Goal: Information Seeking & Learning: Stay updated

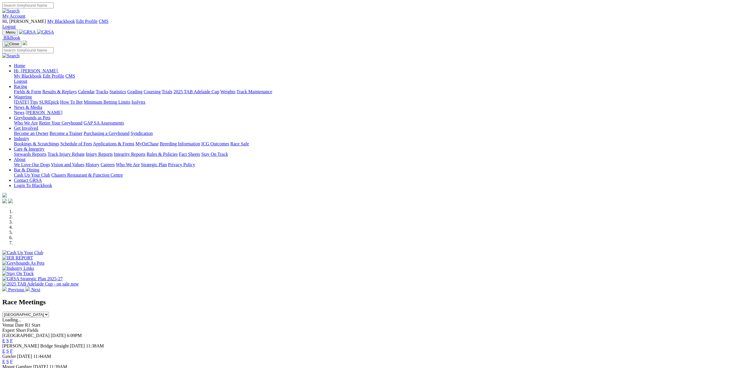
scroll to position [464, 0]
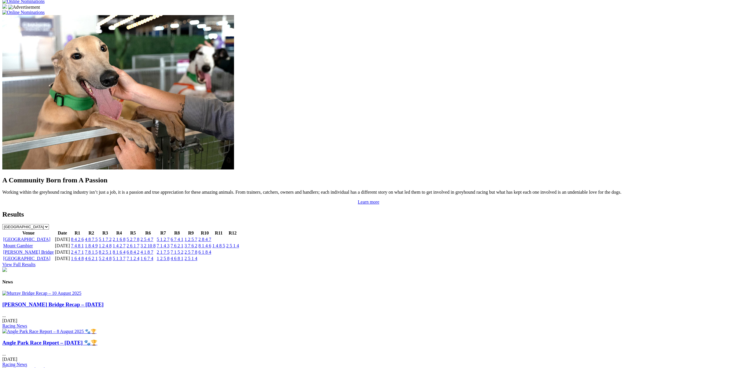
click at [81, 291] on img at bounding box center [41, 293] width 79 height 5
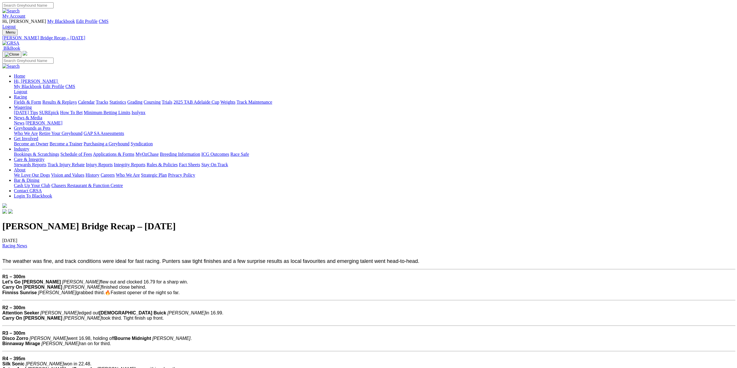
click at [207, 258] on span "The weather was fine, and track conditions were ideal for fast racing. Punters …" at bounding box center [210, 261] width 417 height 6
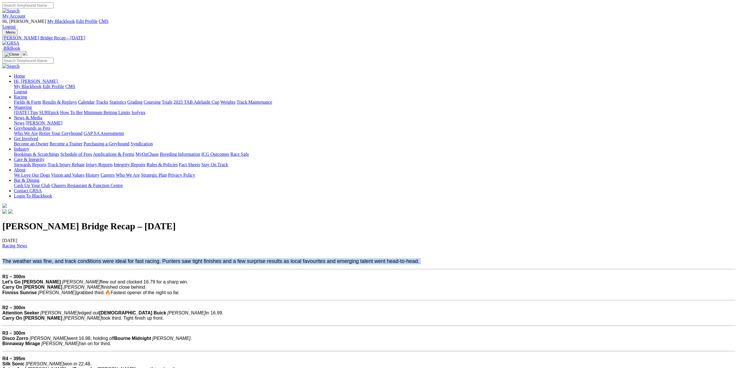
click at [207, 258] on span "The weather was fine, and track conditions were ideal for fast racing. Punters …" at bounding box center [210, 261] width 417 height 6
copy div "The weather was fine, and track conditions were ideal for fast racing. Punters …"
